Goal: Transaction & Acquisition: Purchase product/service

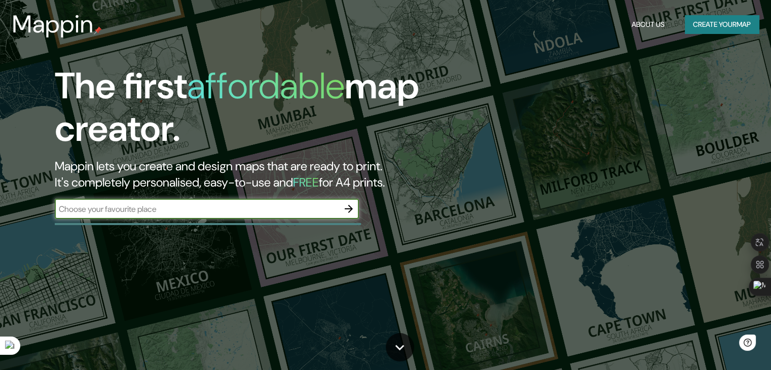
click at [168, 206] on input "text" at bounding box center [197, 209] width 284 height 12
click at [155, 211] on input "text" at bounding box center [197, 209] width 284 height 12
type input "temuco"
click at [341, 207] on button "button" at bounding box center [349, 209] width 20 height 20
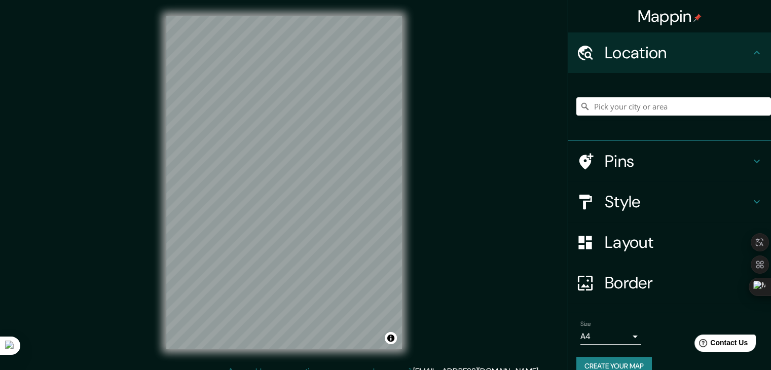
click at [751, 159] on icon at bounding box center [757, 161] width 12 height 12
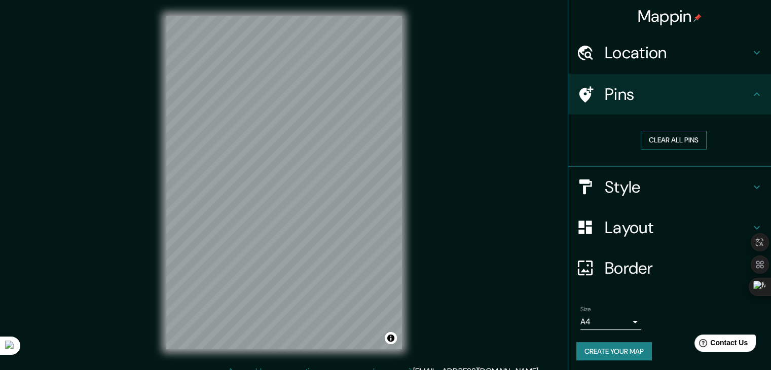
click at [670, 143] on button "Clear all pins" at bounding box center [674, 140] width 66 height 19
click at [664, 193] on h4 "Style" at bounding box center [678, 187] width 146 height 20
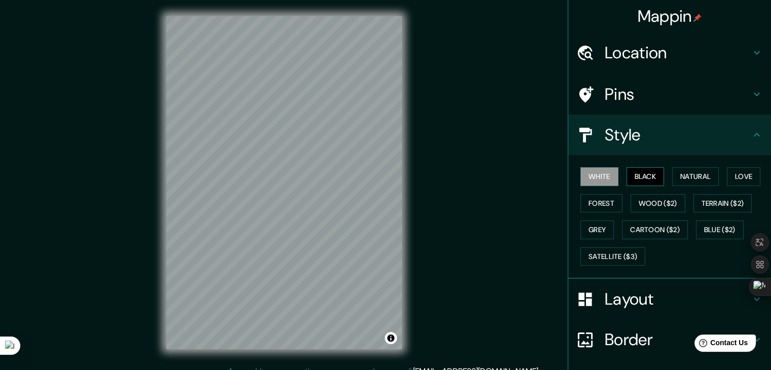
click at [641, 175] on button "Black" at bounding box center [646, 176] width 38 height 19
click at [601, 204] on button "Forest" at bounding box center [602, 203] width 42 height 19
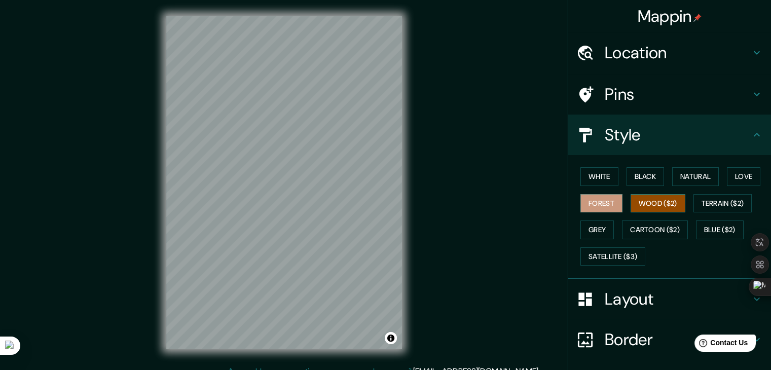
click at [669, 200] on button "Wood ($2)" at bounding box center [658, 203] width 55 height 19
click at [698, 175] on button "Natural" at bounding box center [696, 176] width 47 height 19
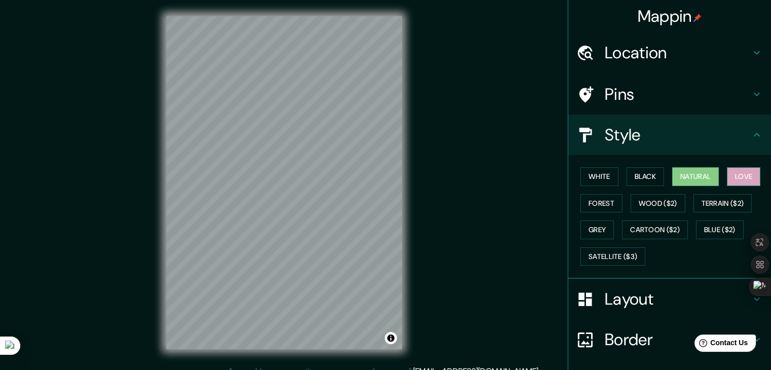
click at [739, 174] on button "Love" at bounding box center [743, 176] width 33 height 19
click at [605, 230] on button "Grey" at bounding box center [597, 230] width 33 height 19
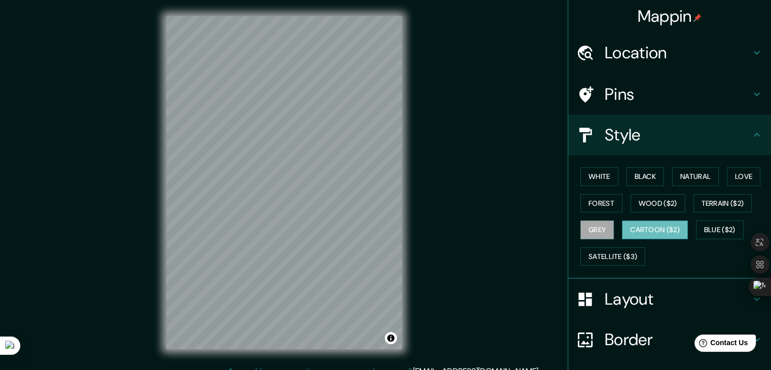
click at [649, 228] on button "Cartoon ($2)" at bounding box center [655, 230] width 66 height 19
click at [716, 228] on button "Blue ($2)" at bounding box center [720, 230] width 48 height 19
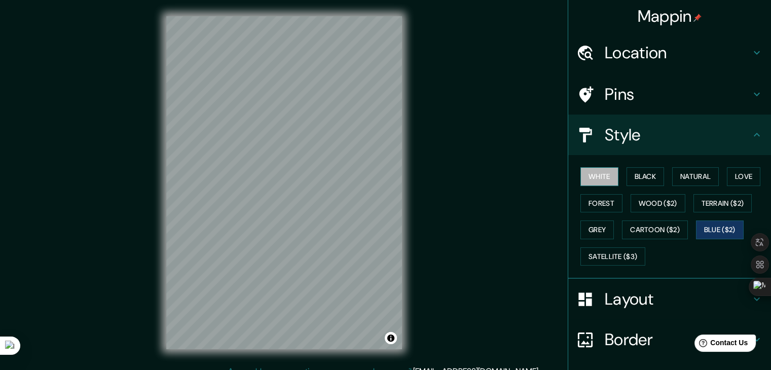
click at [594, 172] on button "White" at bounding box center [600, 176] width 38 height 19
